Goal: Information Seeking & Learning: Learn about a topic

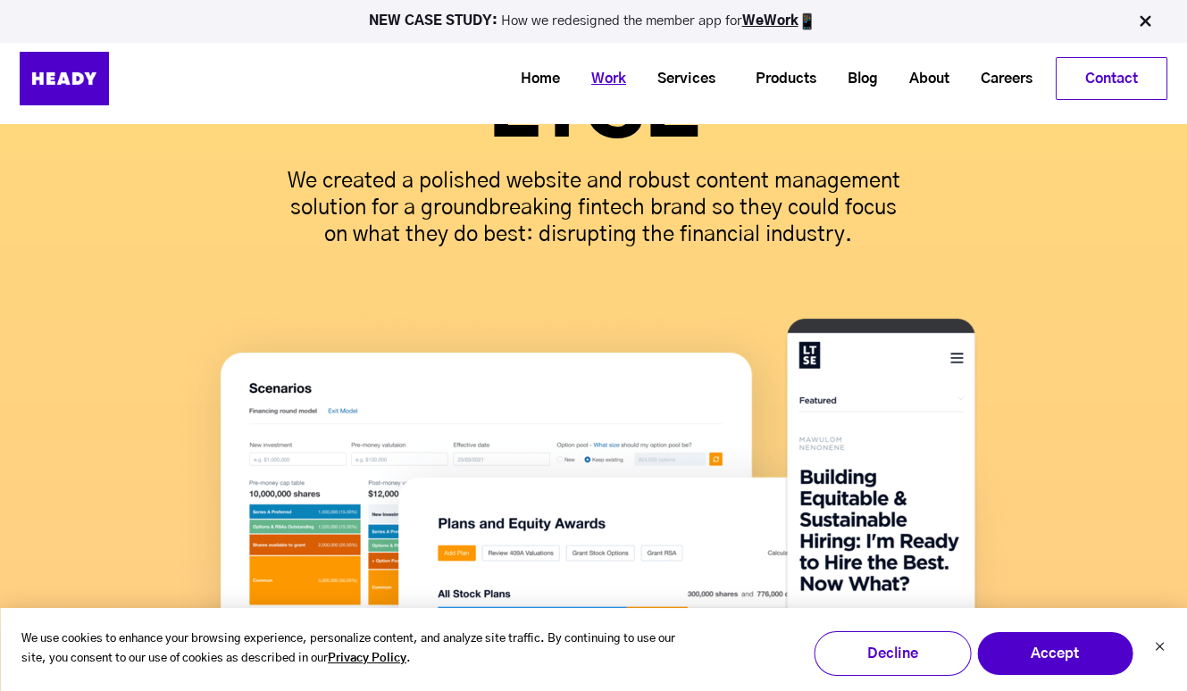
click at [608, 76] on link "Work" at bounding box center [602, 79] width 66 height 33
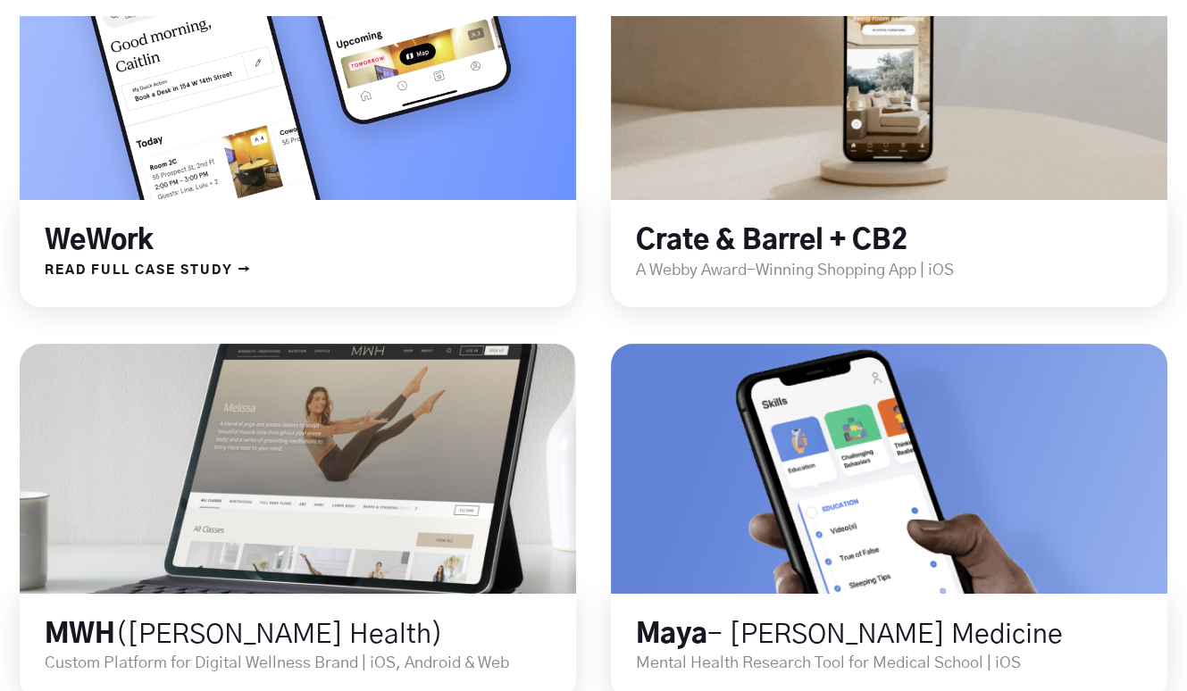
scroll to position [702, 0]
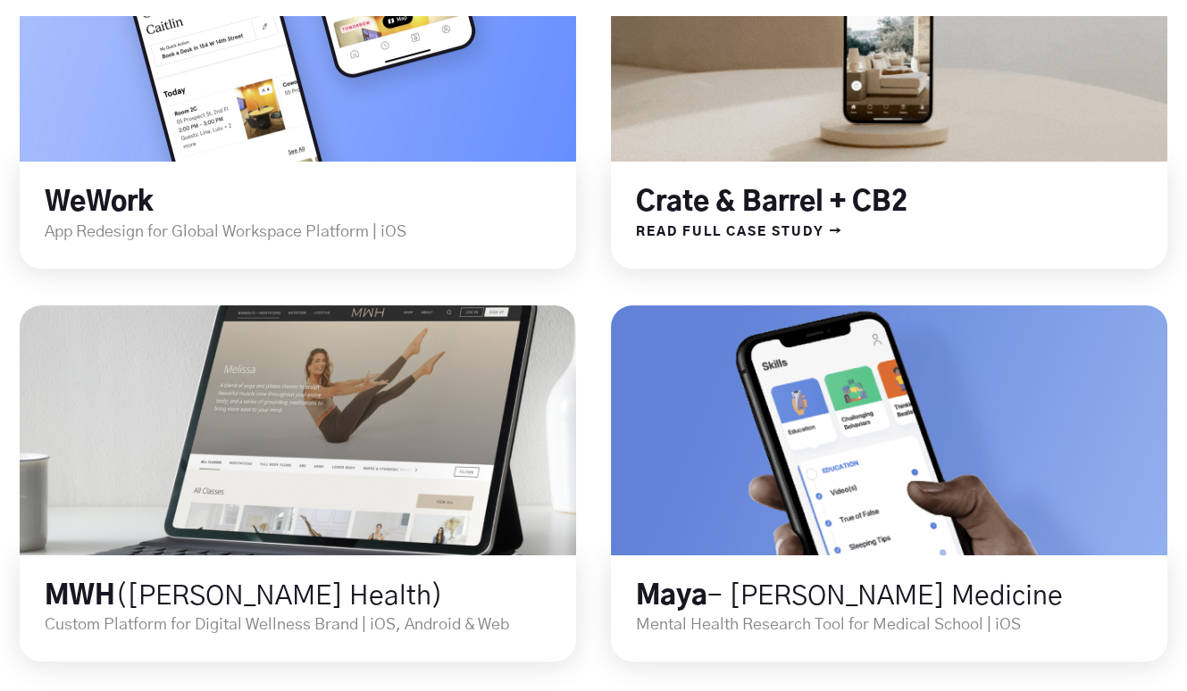
click at [711, 193] on link "Crate & Barrel + CB2" at bounding box center [772, 202] width 272 height 27
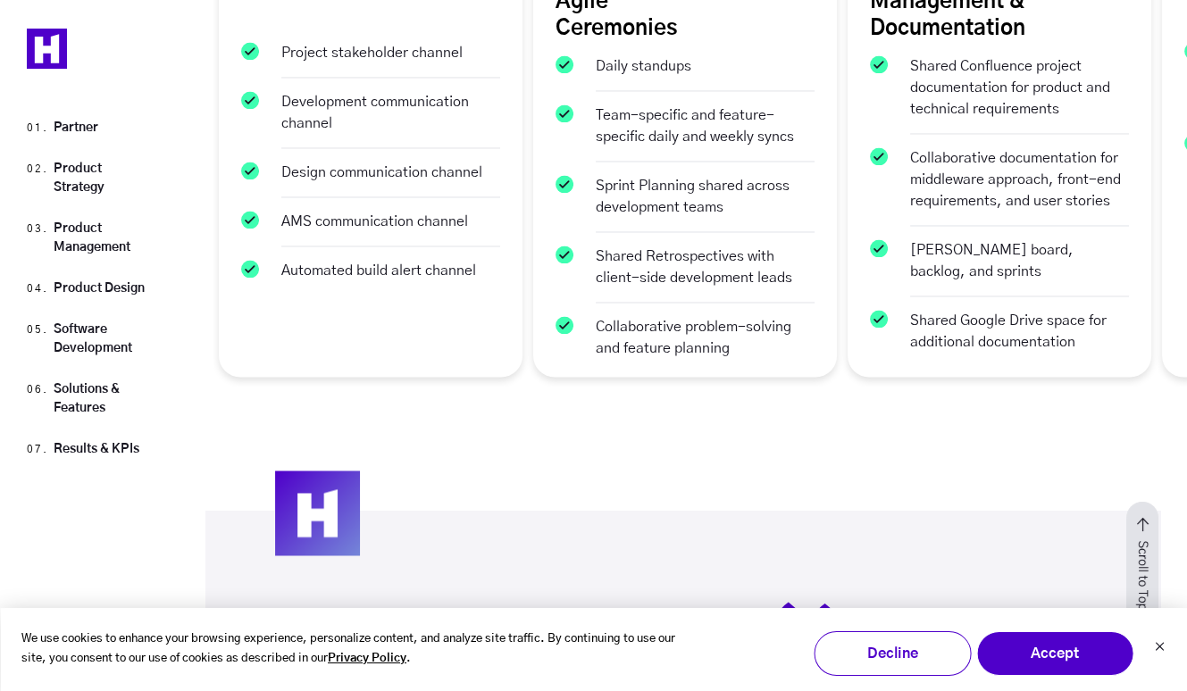
scroll to position [4798, 0]
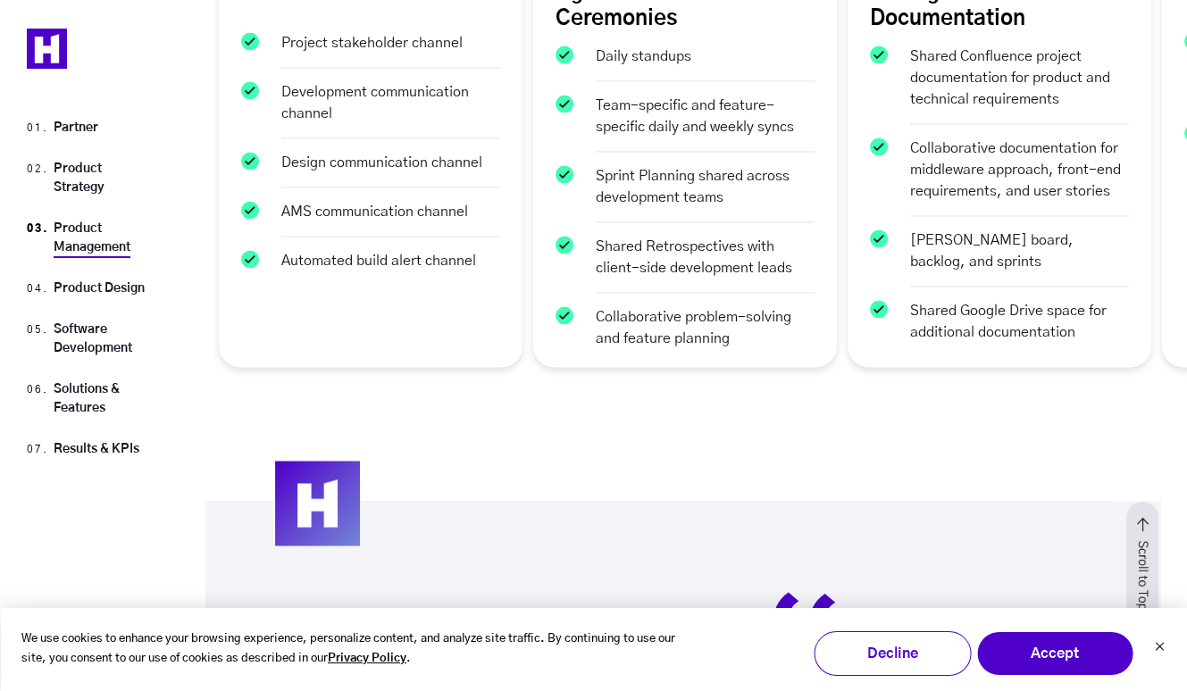
click at [83, 231] on link "Product Management" at bounding box center [92, 237] width 77 height 31
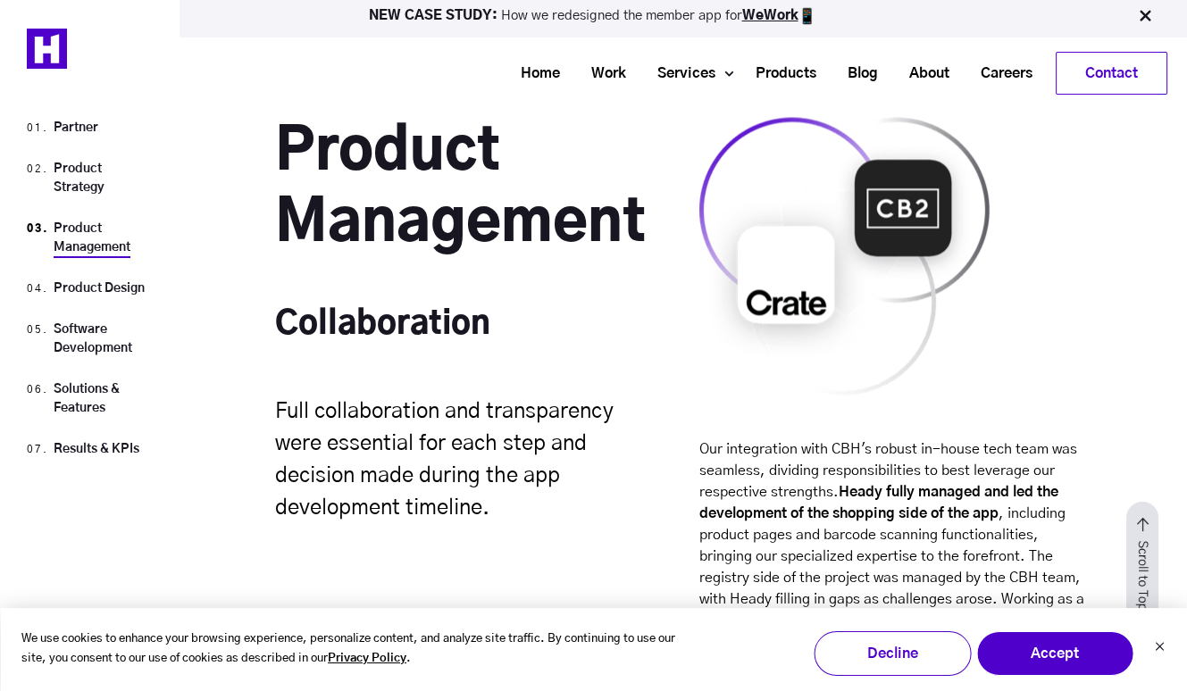
scroll to position [3896, 0]
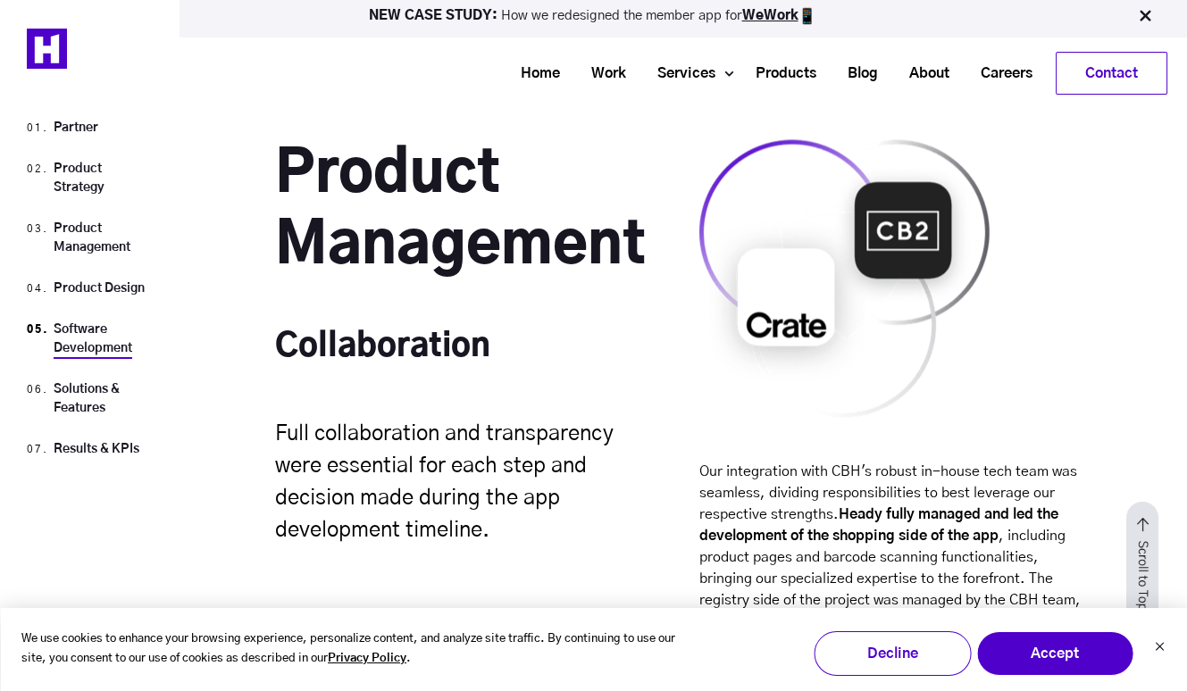
click at [83, 334] on link "Software Development" at bounding box center [93, 338] width 79 height 31
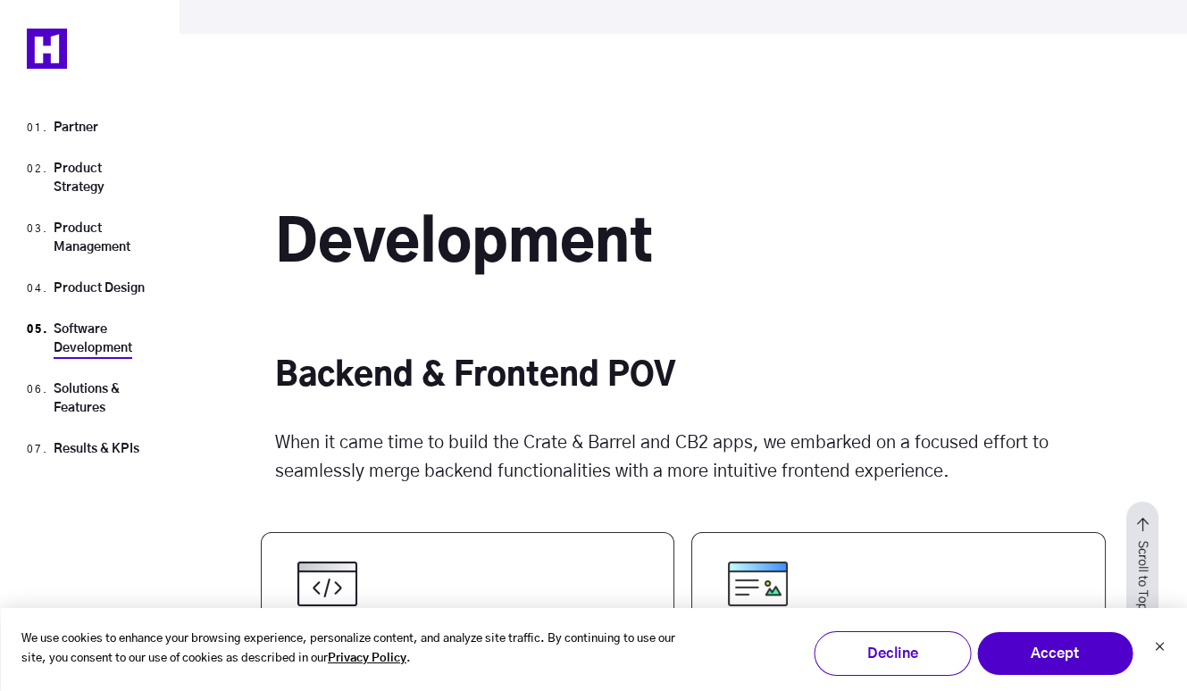
scroll to position [9049, 0]
